Goal: Task Accomplishment & Management: Manage account settings

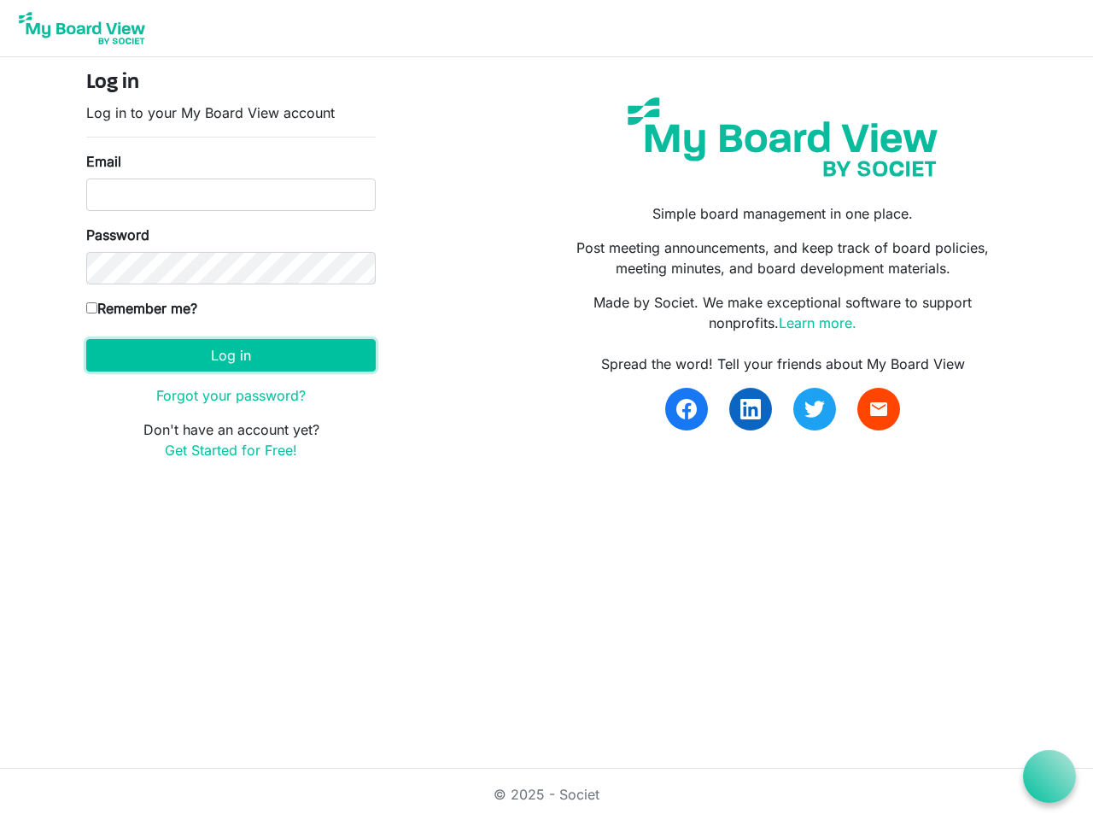
click at [231, 355] on button "Log in" at bounding box center [230, 355] width 289 height 32
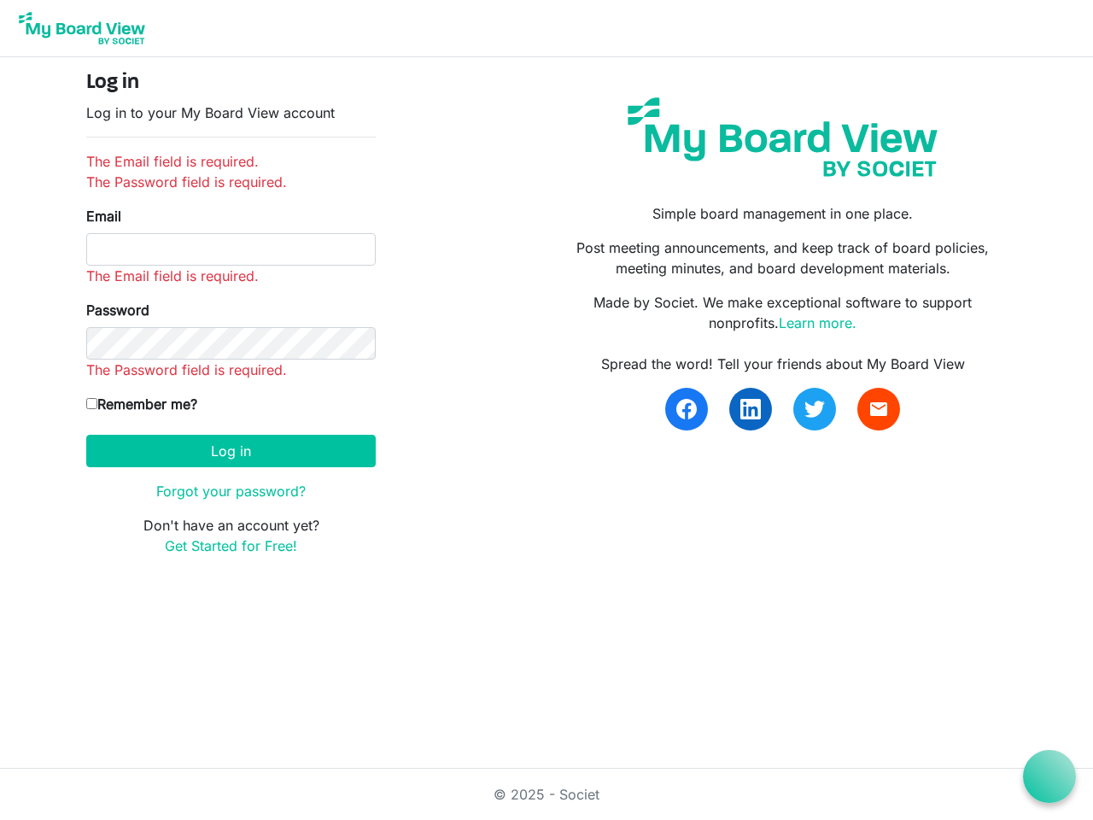
click at [1049, 776] on icon at bounding box center [1049, 776] width 21 height 21
